Goal: Check status: Check status

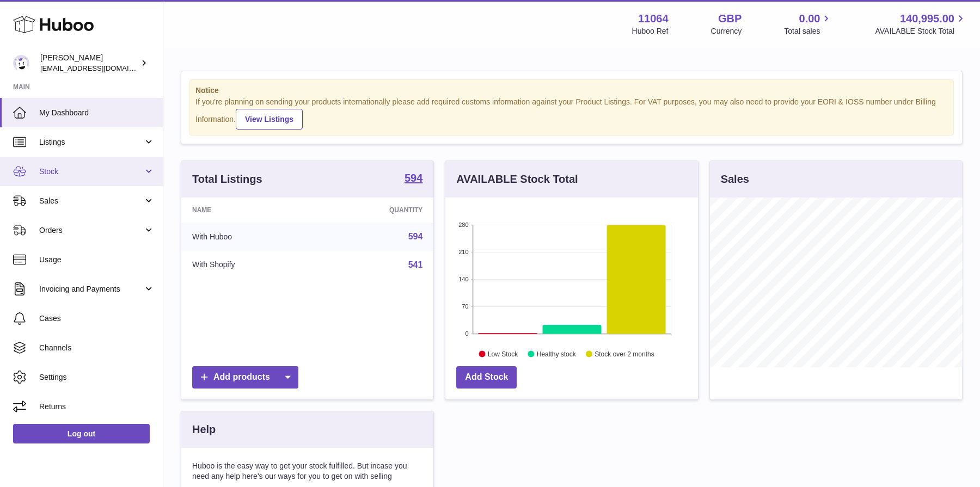
click at [104, 172] on span "Stock" at bounding box center [91, 172] width 104 height 10
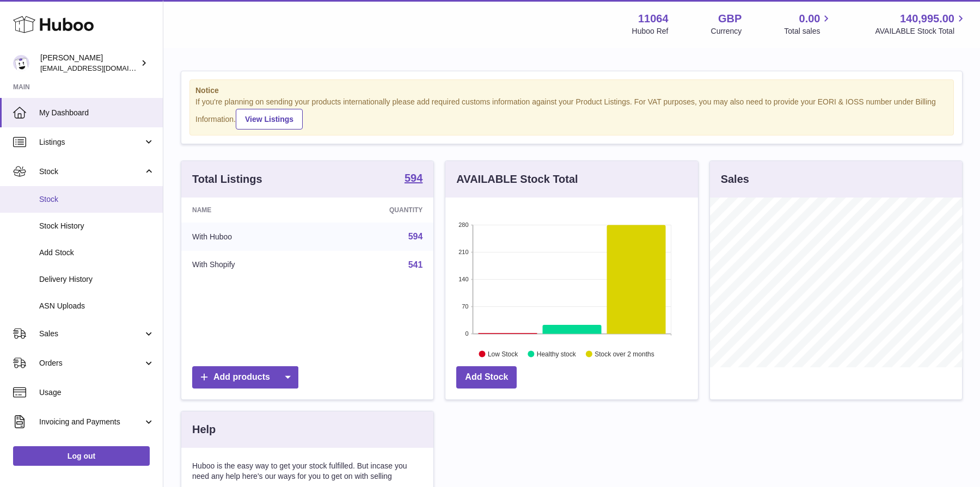
click at [112, 199] on span "Stock" at bounding box center [96, 199] width 115 height 10
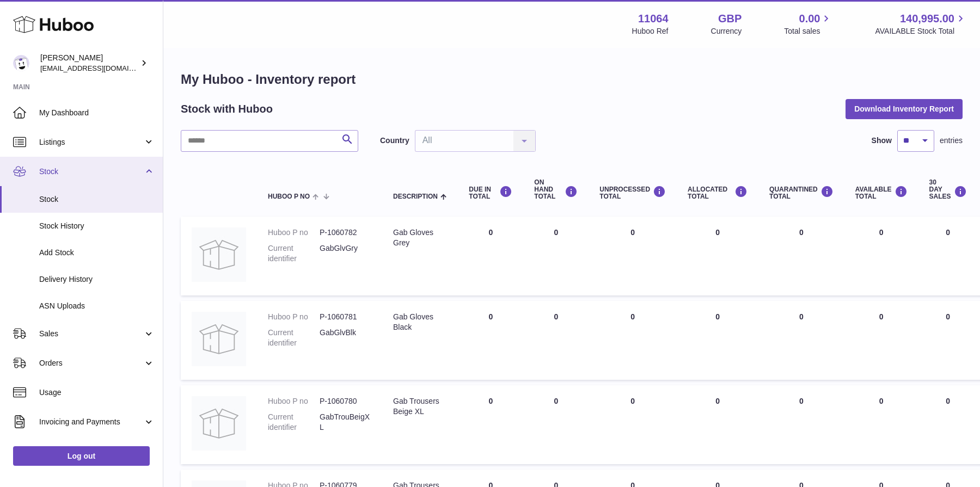
click at [94, 179] on link "Stock" at bounding box center [81, 171] width 163 height 29
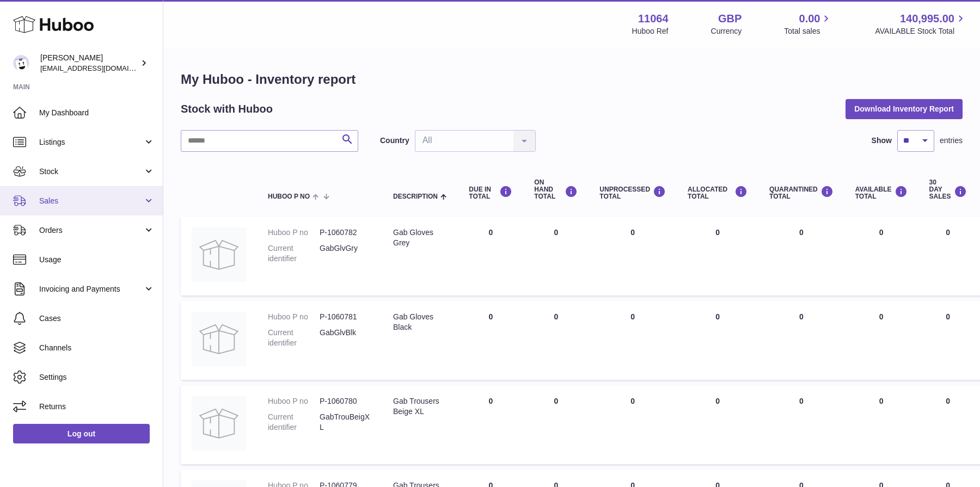
click at [109, 202] on span "Sales" at bounding box center [91, 201] width 104 height 10
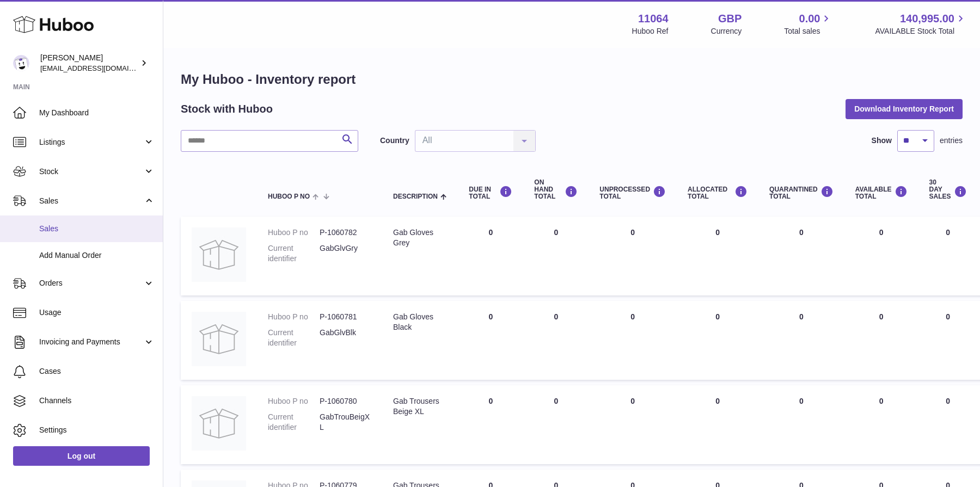
click at [111, 229] on span "Sales" at bounding box center [96, 229] width 115 height 10
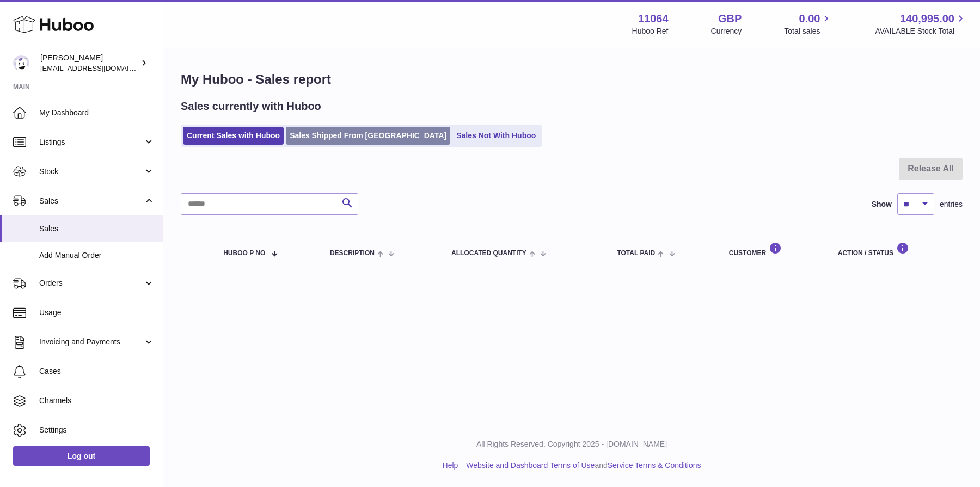
click at [308, 143] on link "Sales Shipped From [GEOGRAPHIC_DATA]" at bounding box center [368, 136] width 164 height 18
click at [337, 142] on link "Sales Shipped From [GEOGRAPHIC_DATA]" at bounding box center [368, 136] width 164 height 18
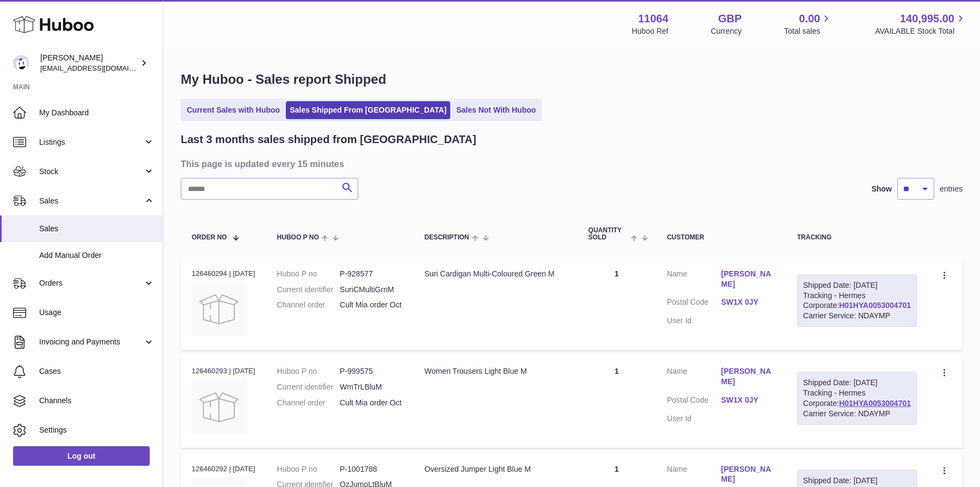
click at [876, 310] on link "H01HYA0053004701" at bounding box center [875, 305] width 72 height 9
